Goal: Browse casually

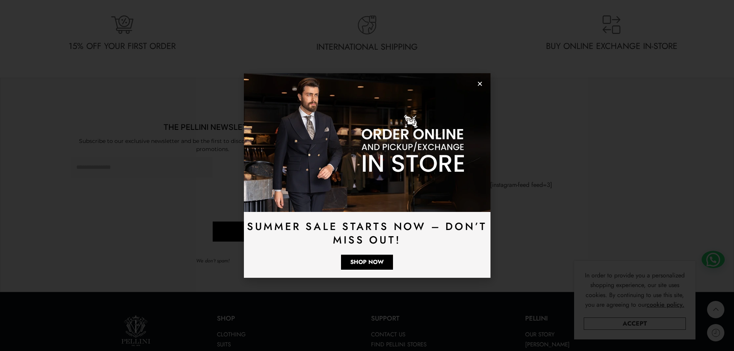
scroll to position [2291, 0]
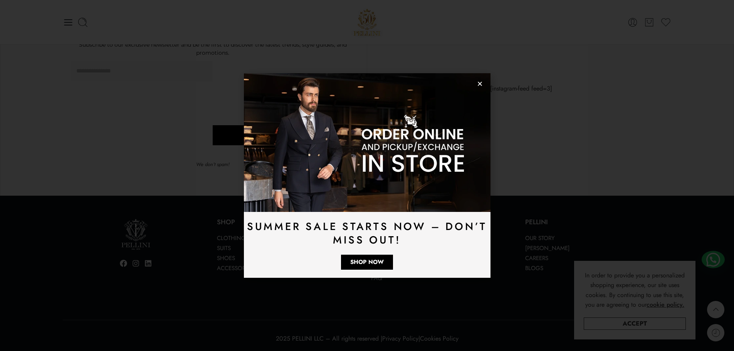
click at [480, 86] on icon "Close" at bounding box center [480, 84] width 6 height 6
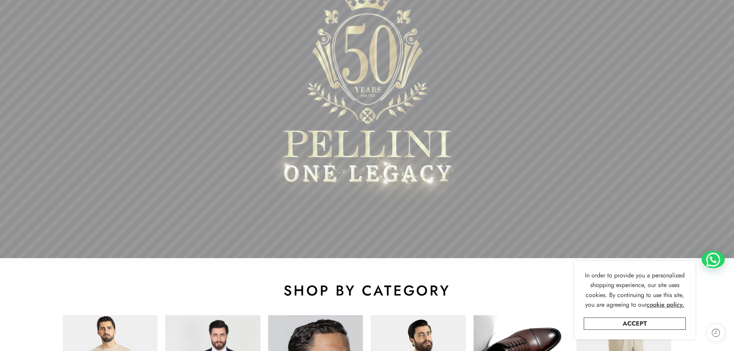
scroll to position [326, 0]
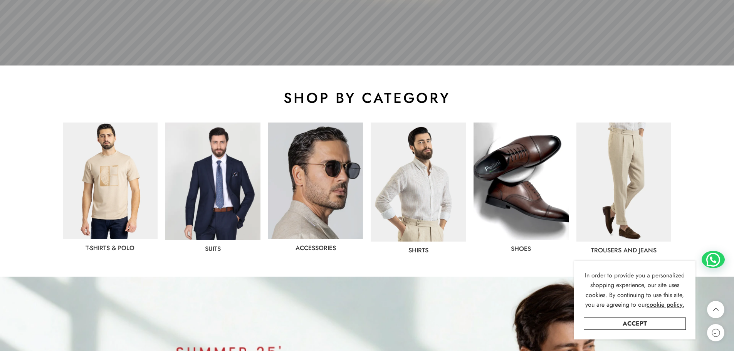
click at [529, 180] on img at bounding box center [521, 182] width 95 height 118
click at [106, 201] on img at bounding box center [110, 181] width 95 height 117
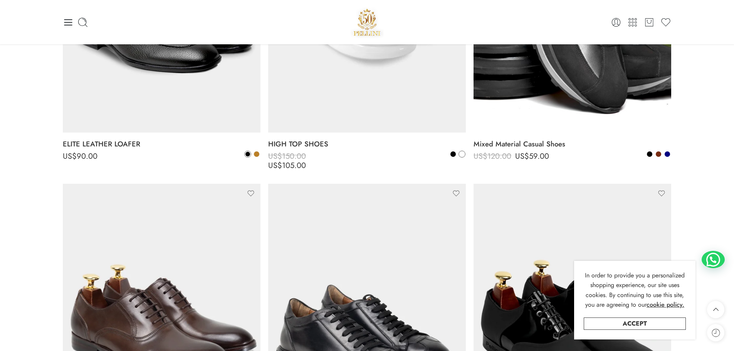
scroll to position [2312, 0]
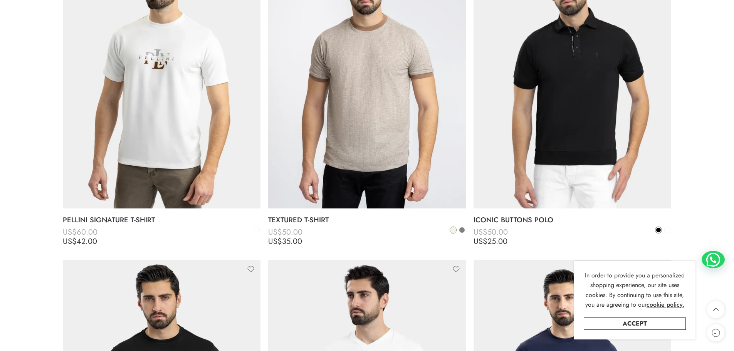
scroll to position [848, 0]
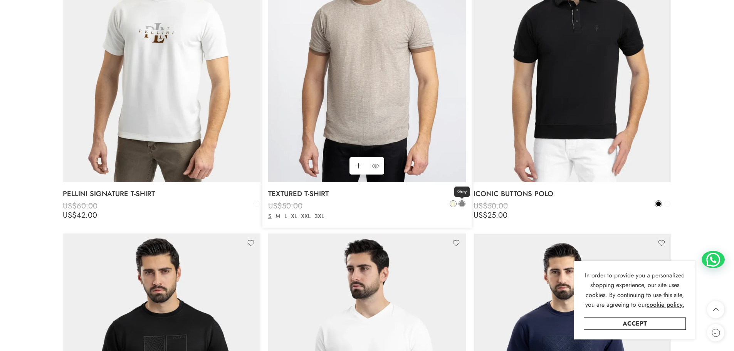
click at [462, 205] on span at bounding box center [461, 203] width 5 height 5
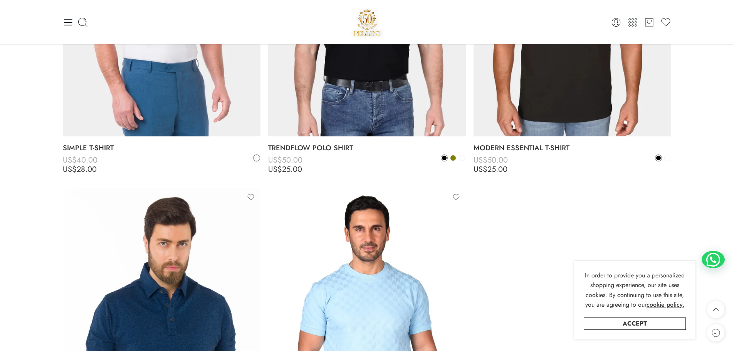
scroll to position [2967, 0]
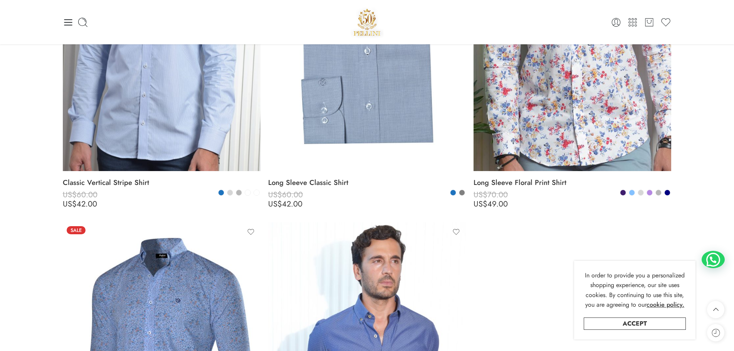
scroll to position [2736, 0]
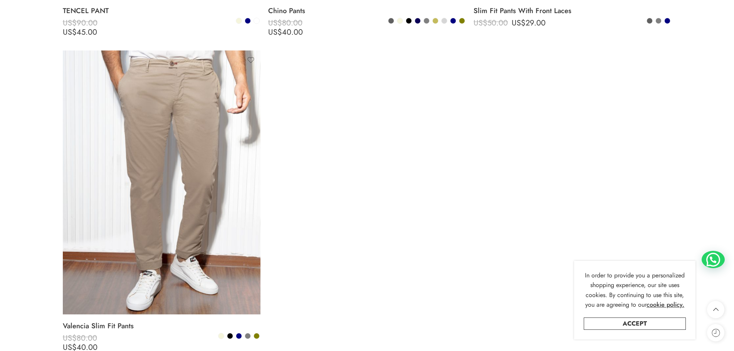
scroll to position [1349, 0]
